Goal: Information Seeking & Learning: Learn about a topic

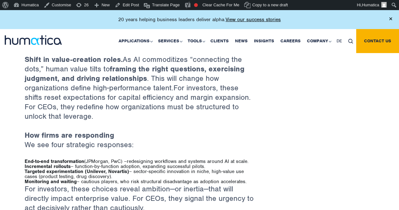
scroll to position [977, 0]
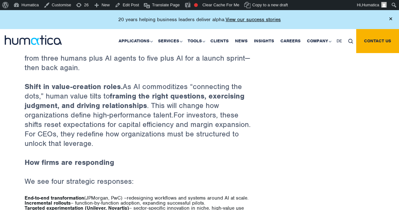
scroll to position [1009, 0]
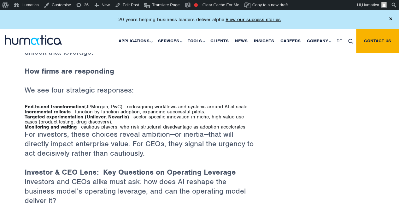
scroll to position [1040, 0]
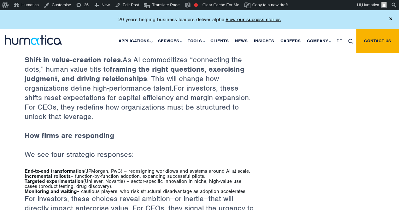
scroll to position [1009, 0]
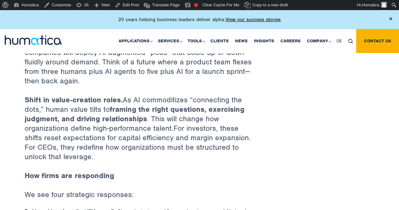
scroll to position [1009, 0]
